Goal: Manage account settings

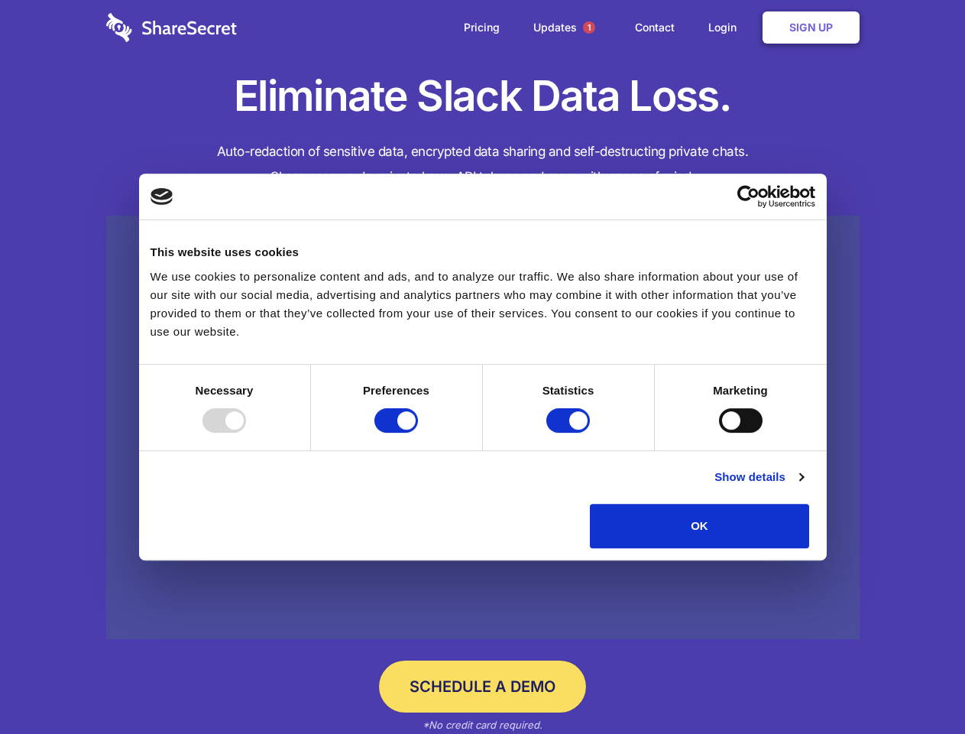
click at [246, 432] on div at bounding box center [224, 420] width 44 height 24
click at [418, 432] on input "Preferences" at bounding box center [396, 420] width 44 height 24
checkbox input "false"
click at [570, 432] on input "Statistics" at bounding box center [568, 420] width 44 height 24
checkbox input "false"
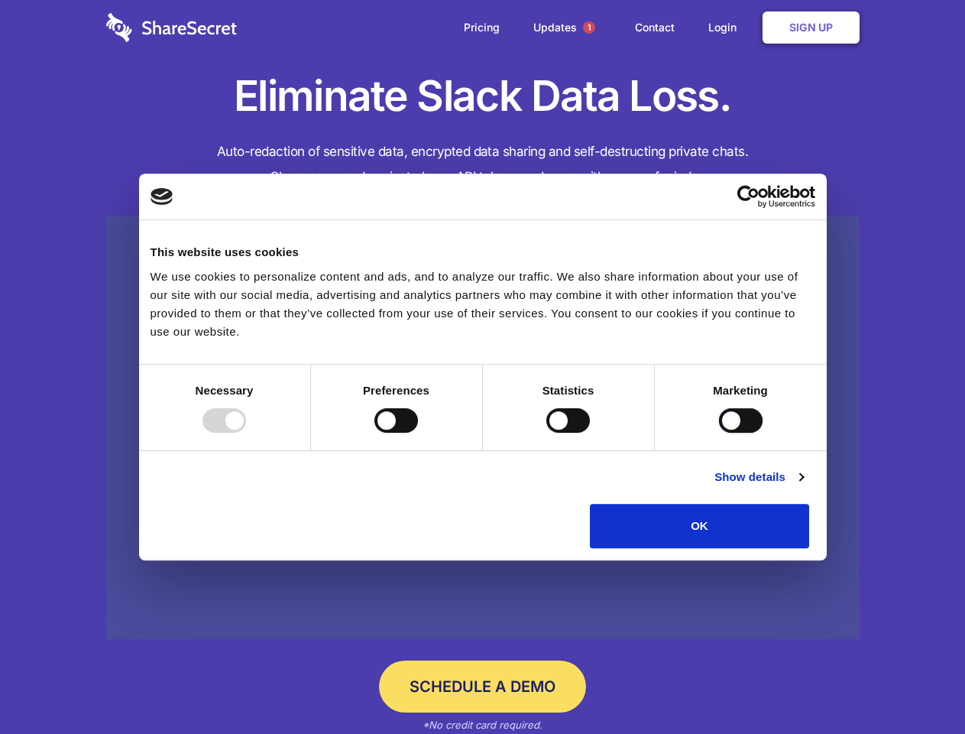
click at [719, 432] on input "Marketing" at bounding box center [741, 420] width 44 height 24
checkbox input "true"
click at [803, 486] on link "Show details" at bounding box center [758, 477] width 89 height 18
